Goal: Information Seeking & Learning: Find specific page/section

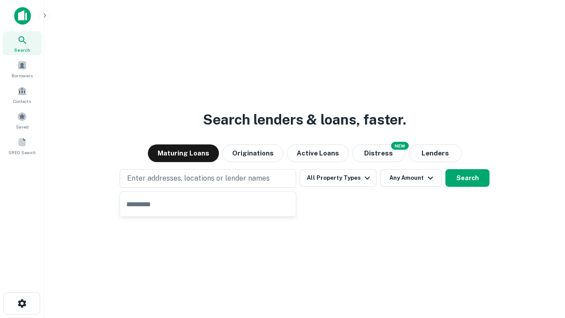
type input "**********"
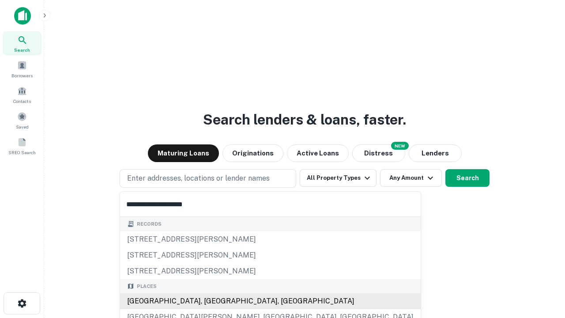
click at [211, 301] on div "[GEOGRAPHIC_DATA], [GEOGRAPHIC_DATA], [GEOGRAPHIC_DATA]" at bounding box center [270, 301] width 301 height 16
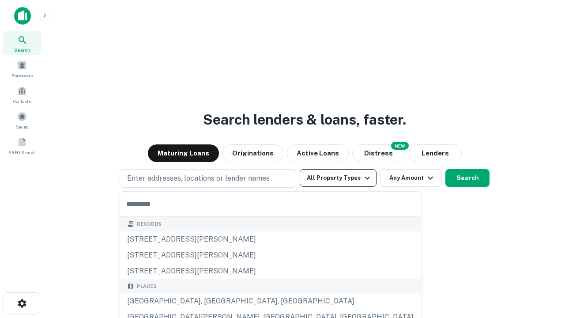
click at [338, 178] on button "All Property Types" at bounding box center [338, 178] width 77 height 18
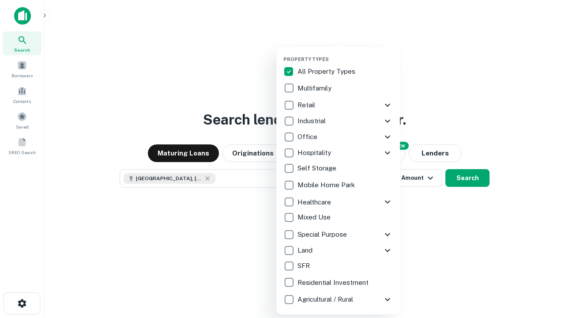
click at [345, 53] on button "button" at bounding box center [346, 53] width 124 height 0
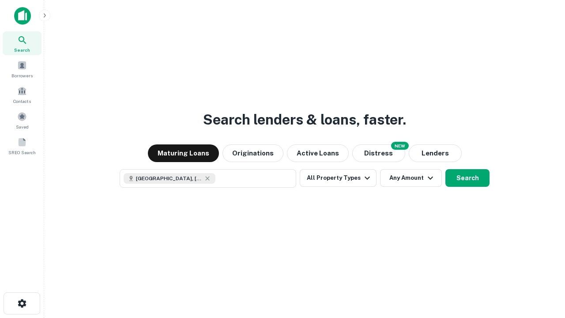
scroll to position [14, 0]
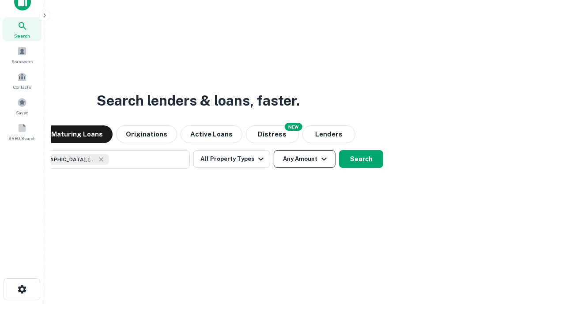
click at [274, 150] on button "Any Amount" at bounding box center [305, 159] width 62 height 18
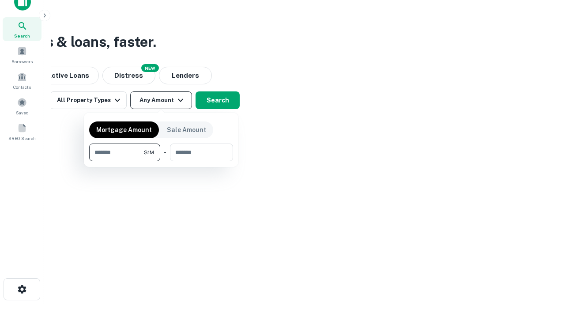
type input "*******"
click at [161, 161] on button "button" at bounding box center [161, 161] width 144 height 0
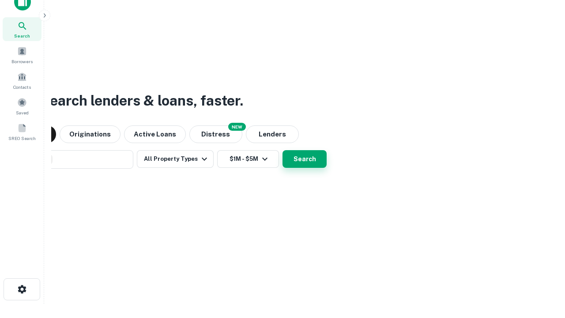
click at [283, 150] on button "Search" at bounding box center [305, 159] width 44 height 18
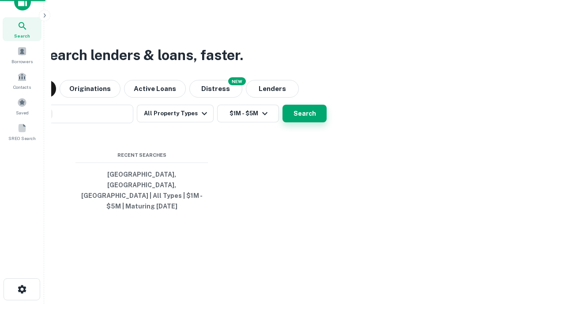
scroll to position [29, 250]
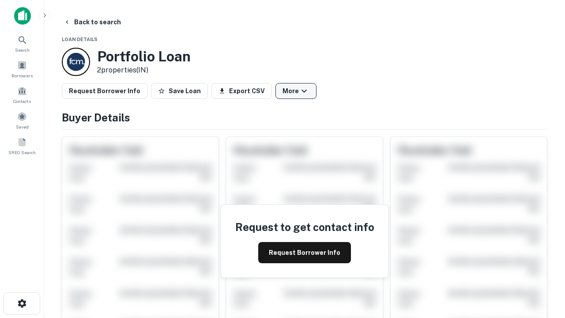
click at [296, 91] on button "More" at bounding box center [296, 91] width 41 height 16
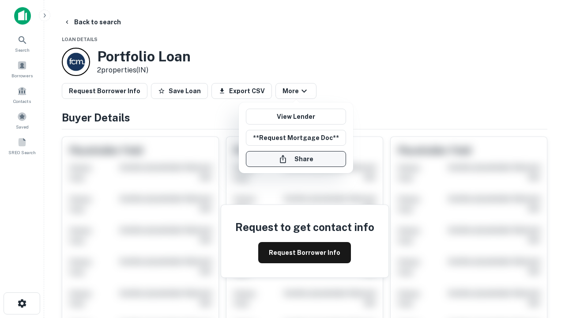
click at [296, 159] on button "Share" at bounding box center [296, 159] width 100 height 16
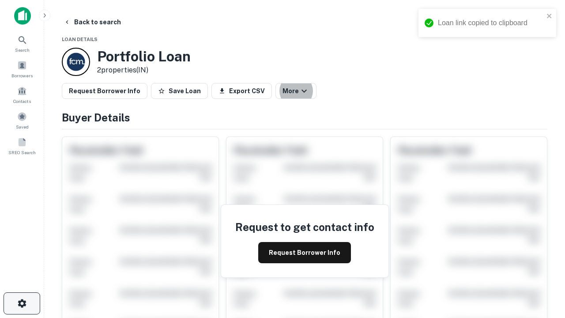
click at [22, 303] on icon "button" at bounding box center [22, 303] width 11 height 11
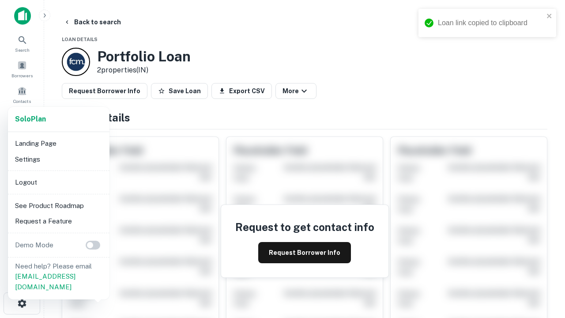
click at [58, 182] on li "Logout" at bounding box center [58, 182] width 95 height 16
